Goal: Transaction & Acquisition: Purchase product/service

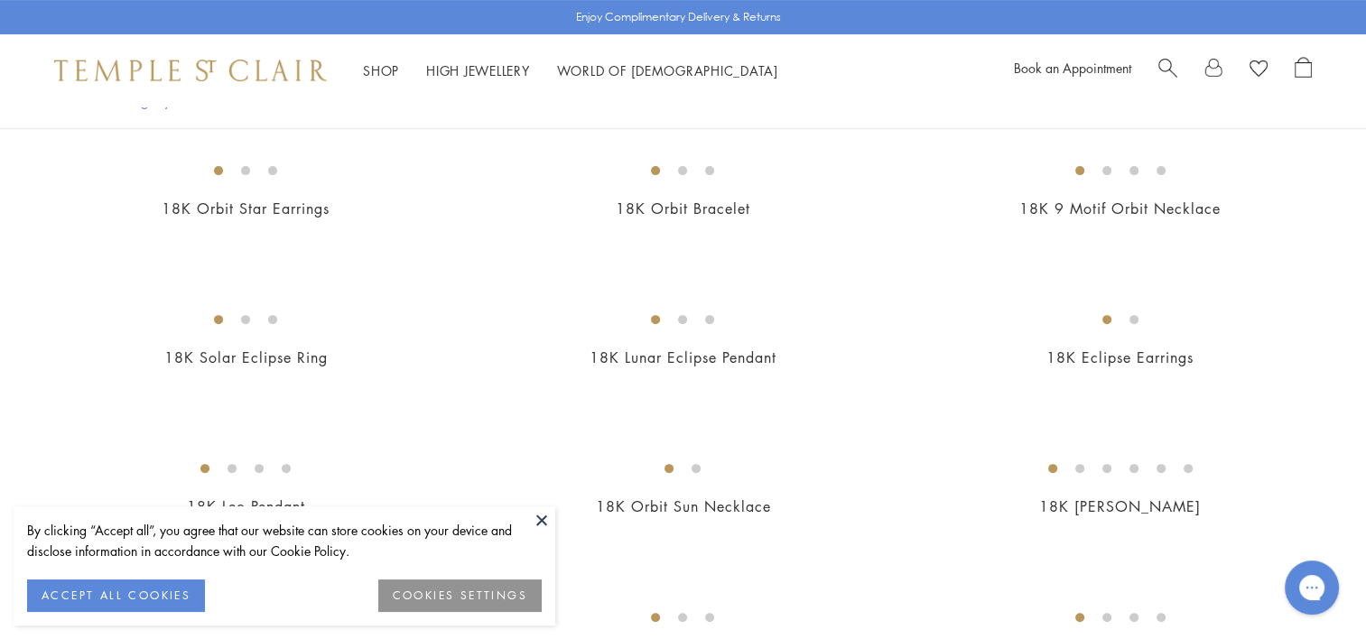
scroll to position [567, 0]
click at [0, 0] on img at bounding box center [0, 0] width 0 height 0
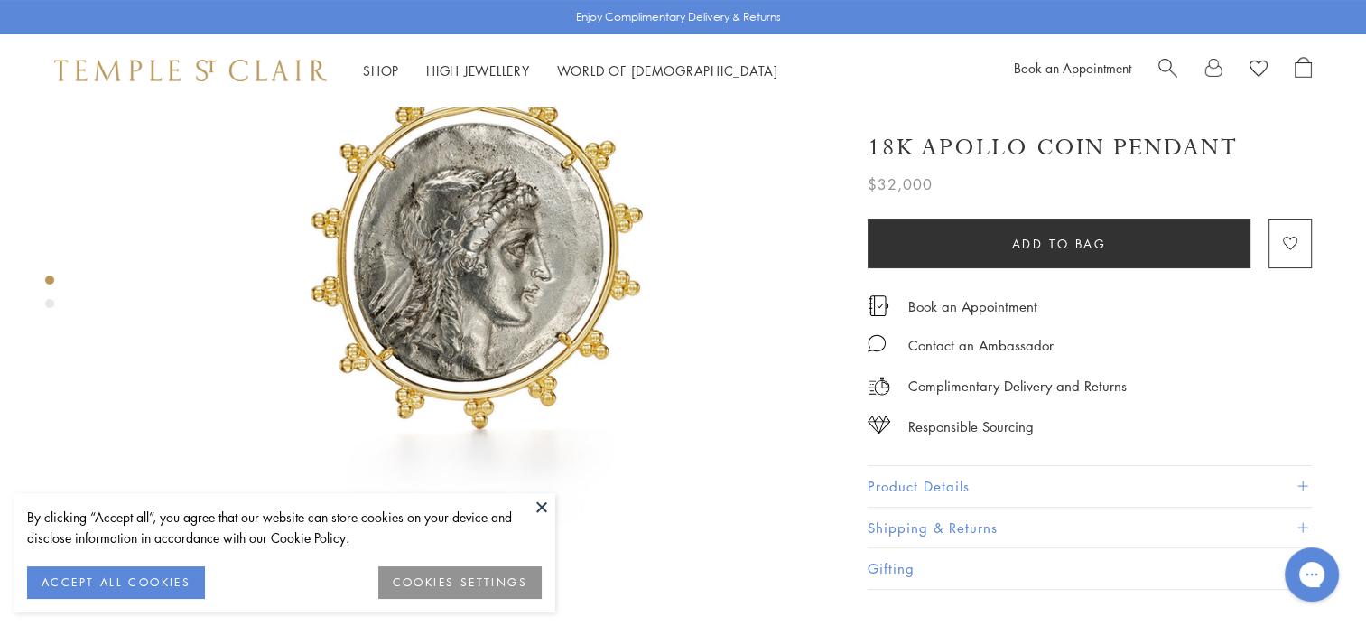
scroll to position [256, 0]
click at [538, 506] on button at bounding box center [541, 506] width 27 height 27
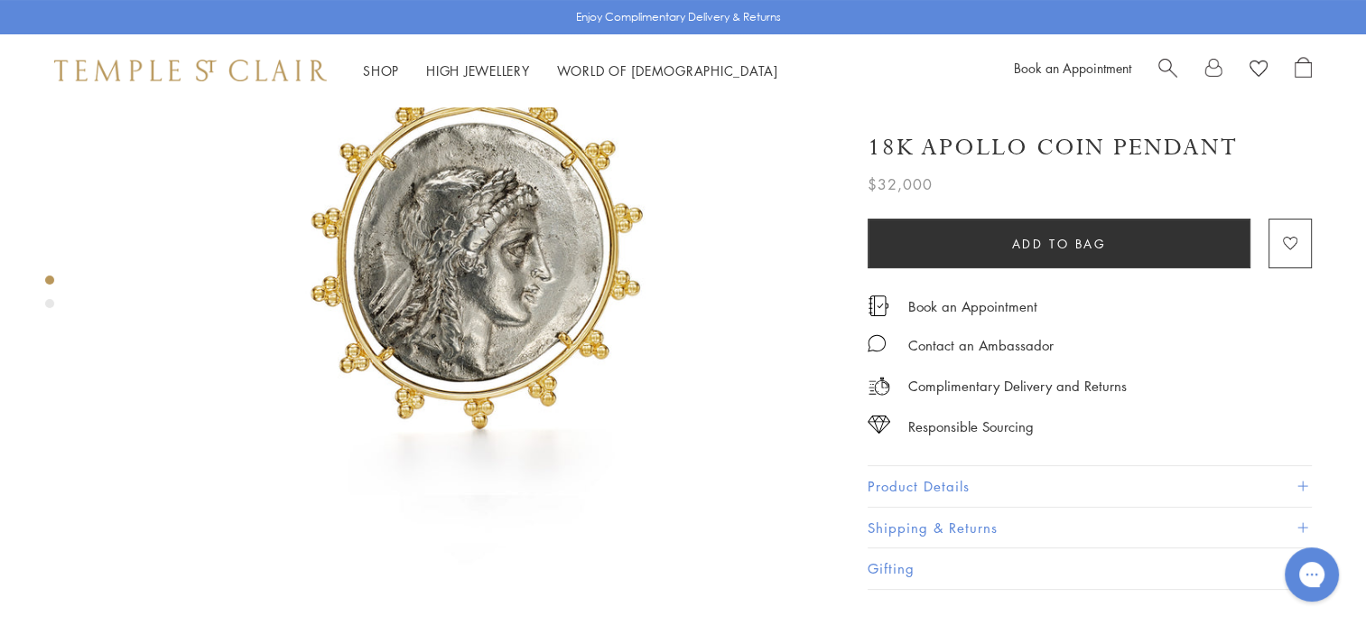
click at [51, 301] on div "Product gallery navigation" at bounding box center [49, 303] width 9 height 9
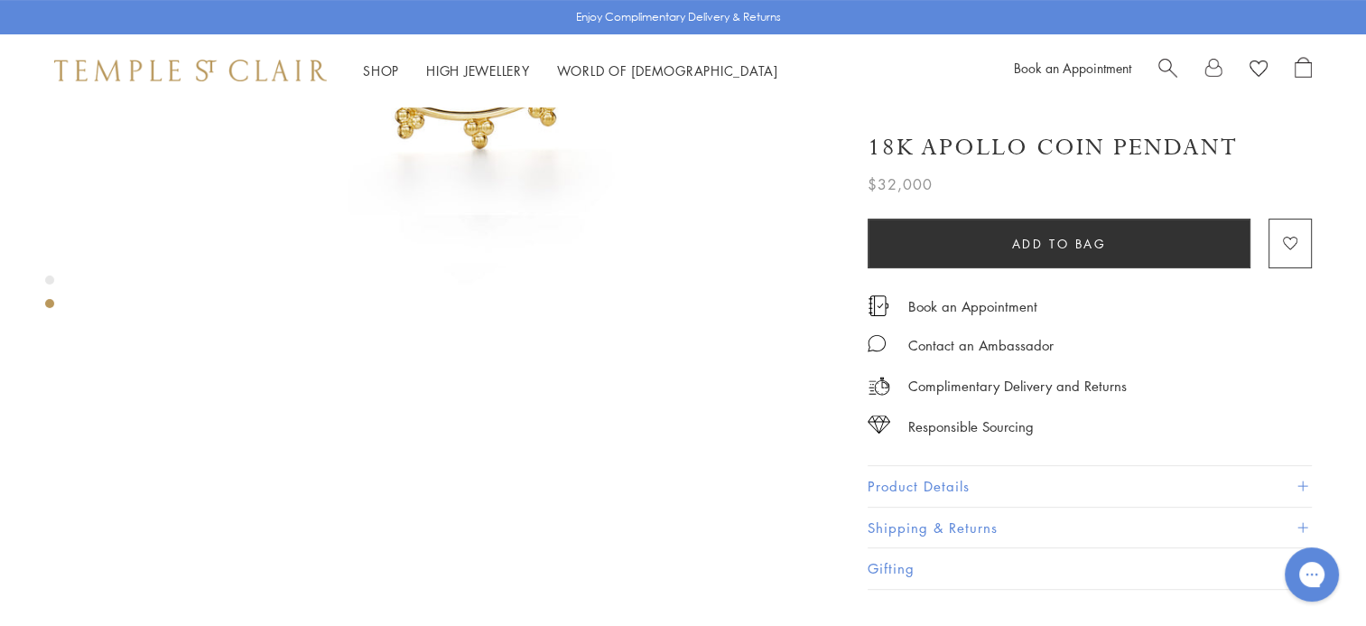
scroll to position [787, 0]
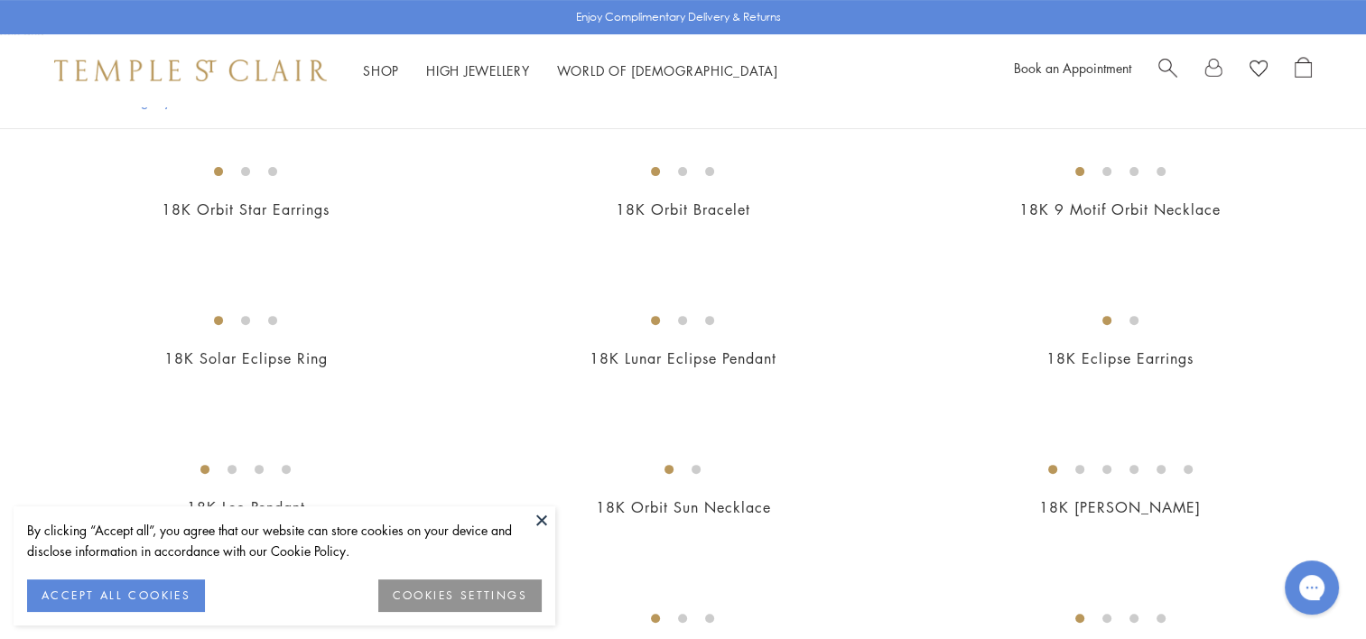
click at [538, 515] on button at bounding box center [541, 520] width 27 height 27
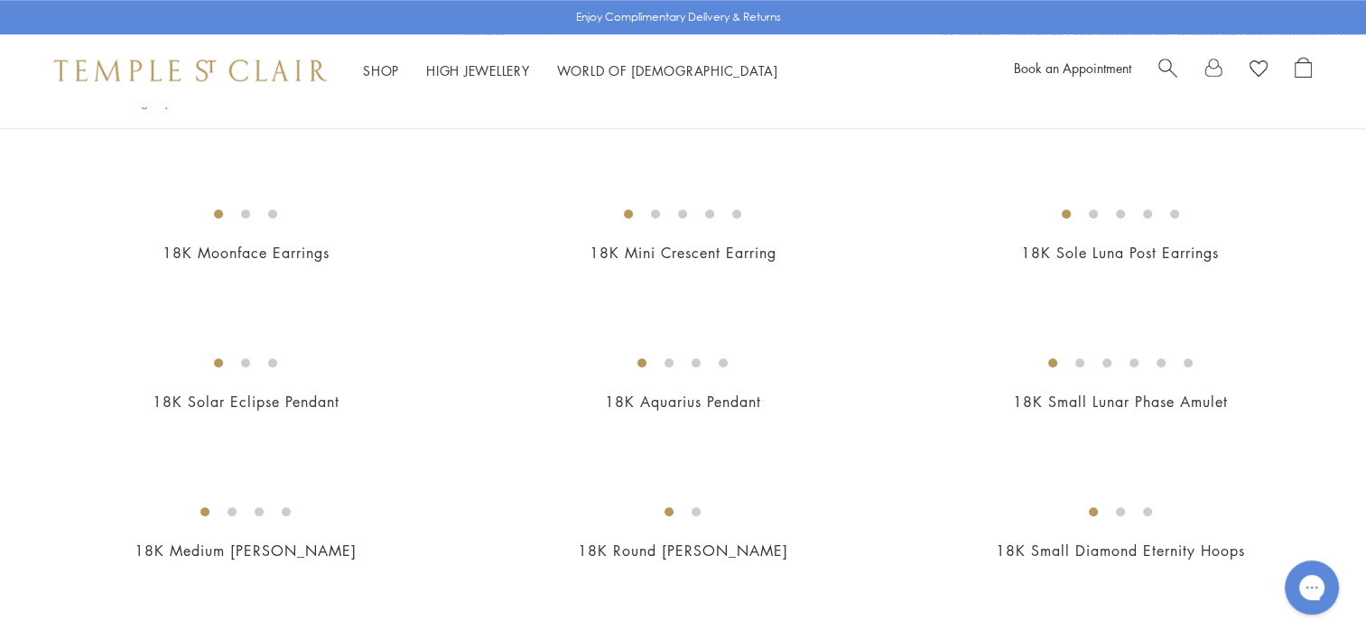
scroll to position [1586, 0]
